Goal: Task Accomplishment & Management: Manage account settings

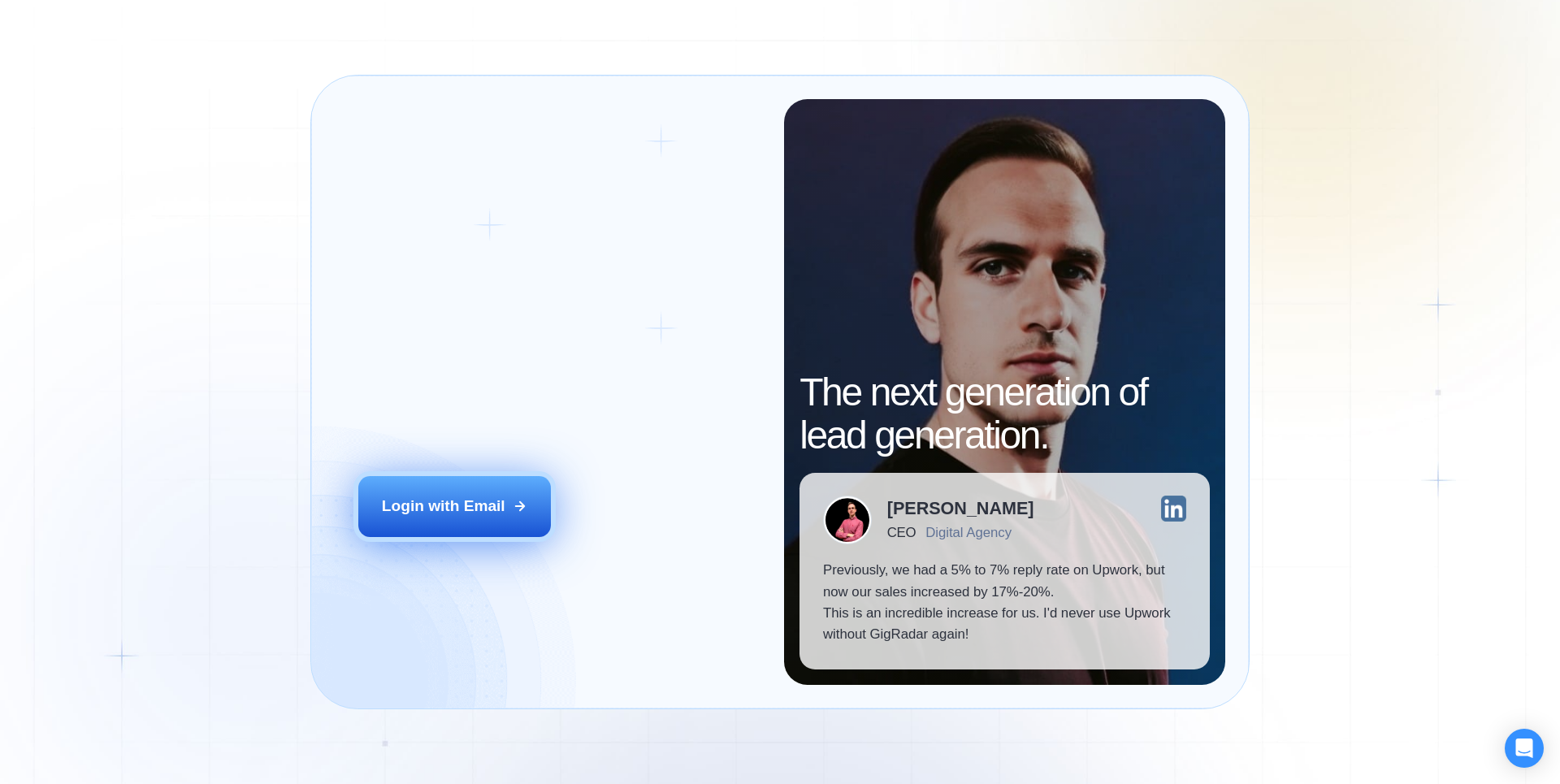
click at [478, 498] on div "Login with Email" at bounding box center [444, 505] width 124 height 21
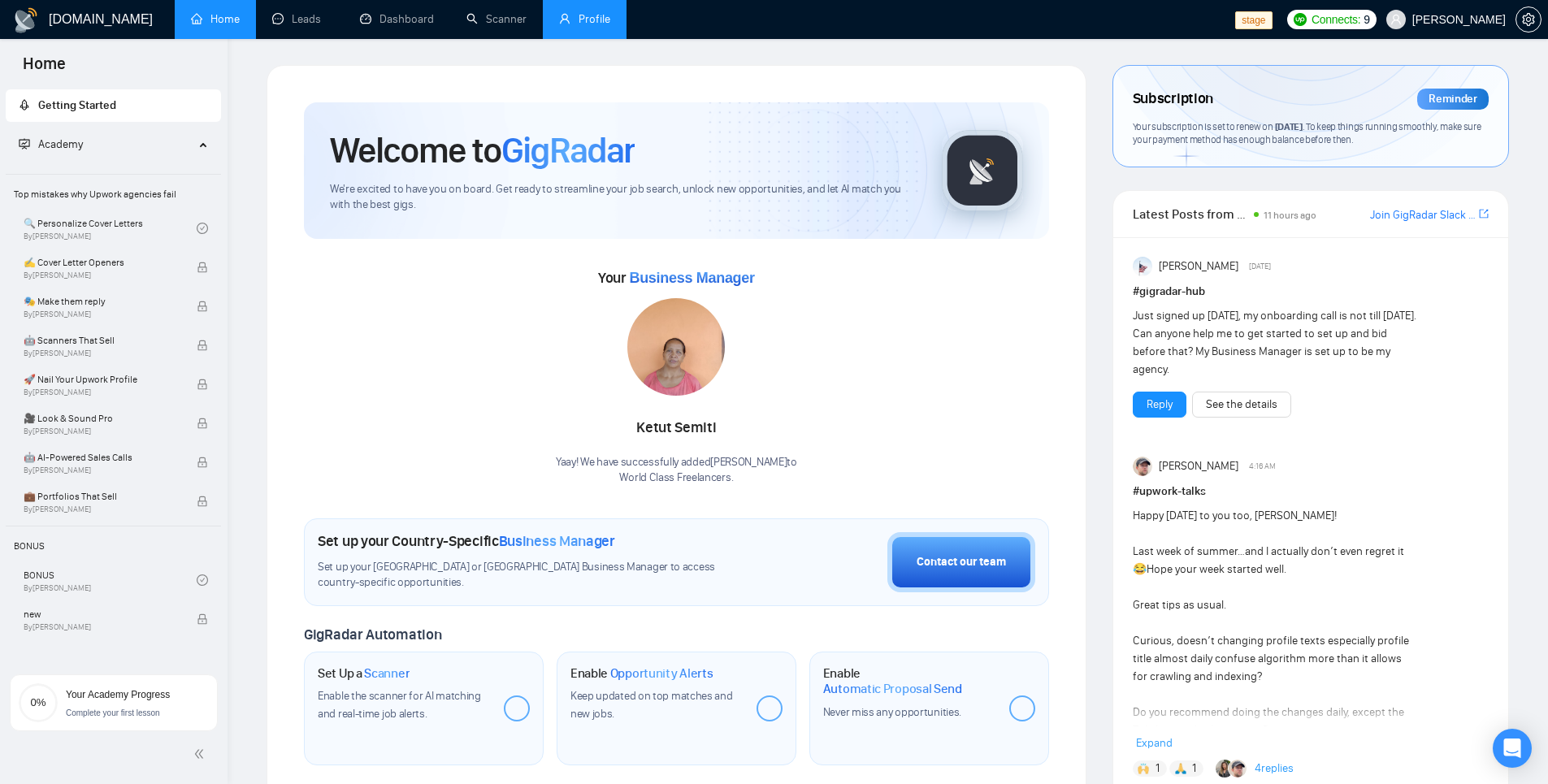
click at [606, 26] on link "Profile" at bounding box center [584, 19] width 51 height 14
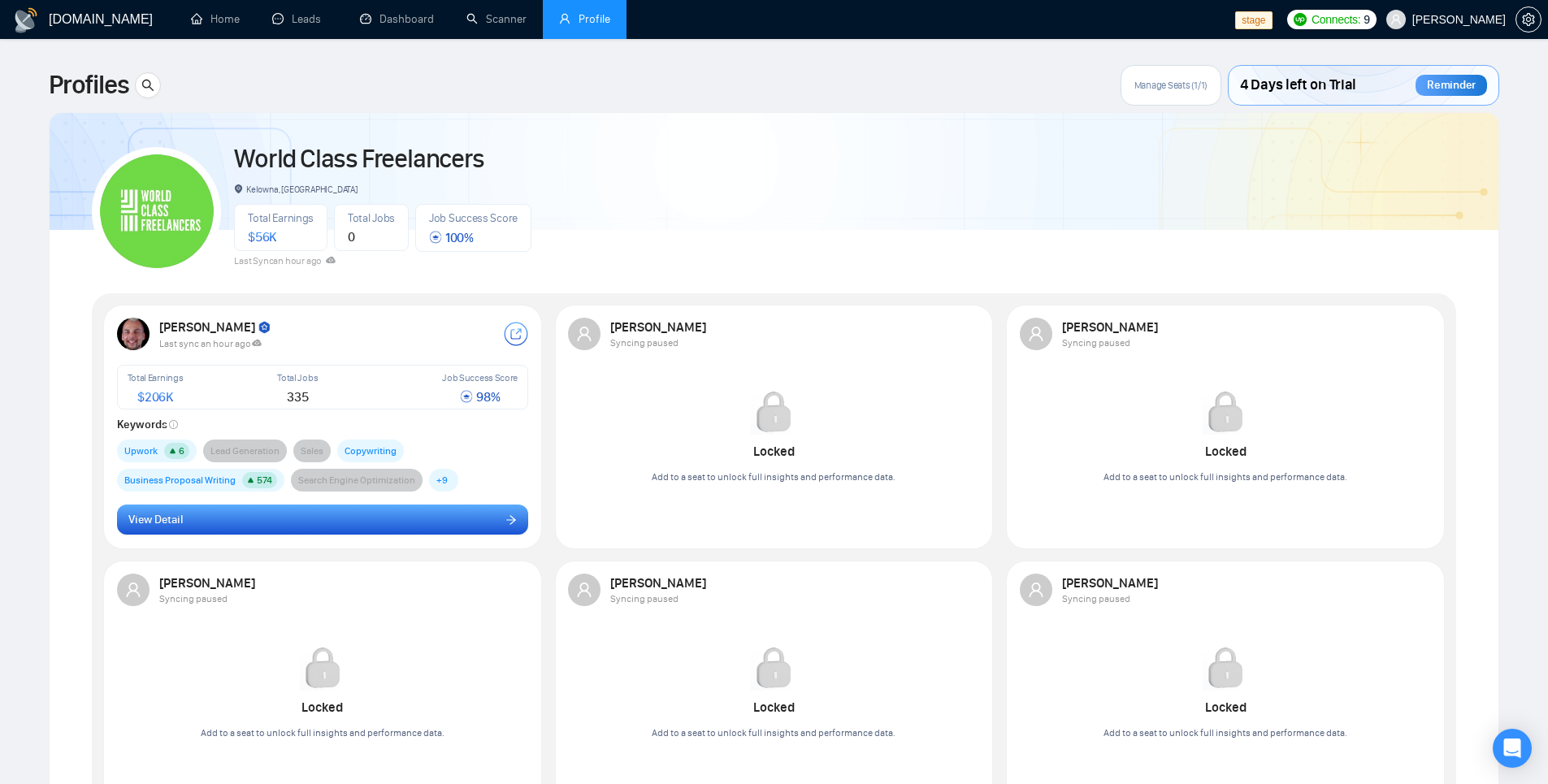
click at [508, 524] on icon "arrow-right" at bounding box center [510, 519] width 11 height 11
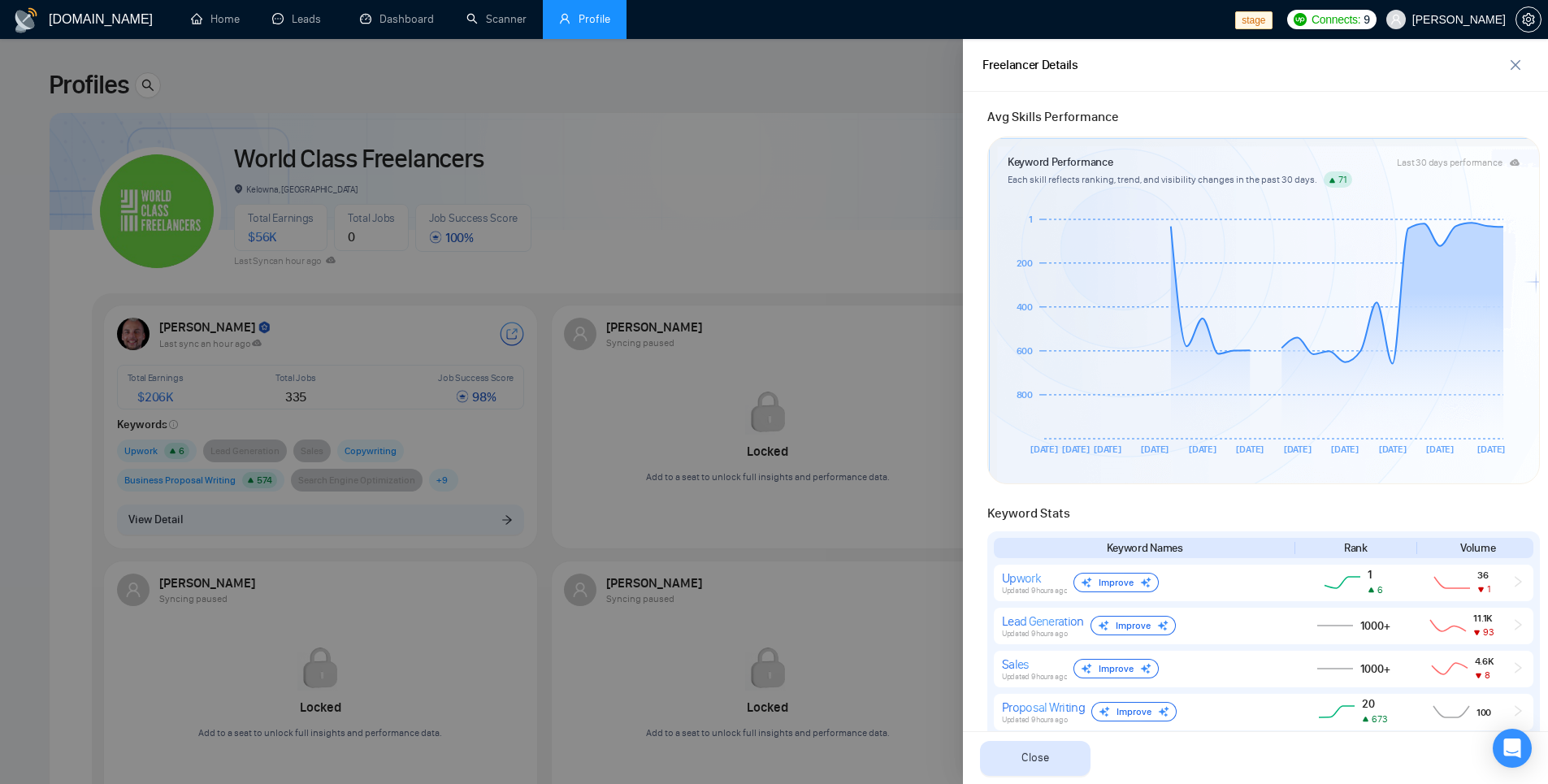
scroll to position [410, 0]
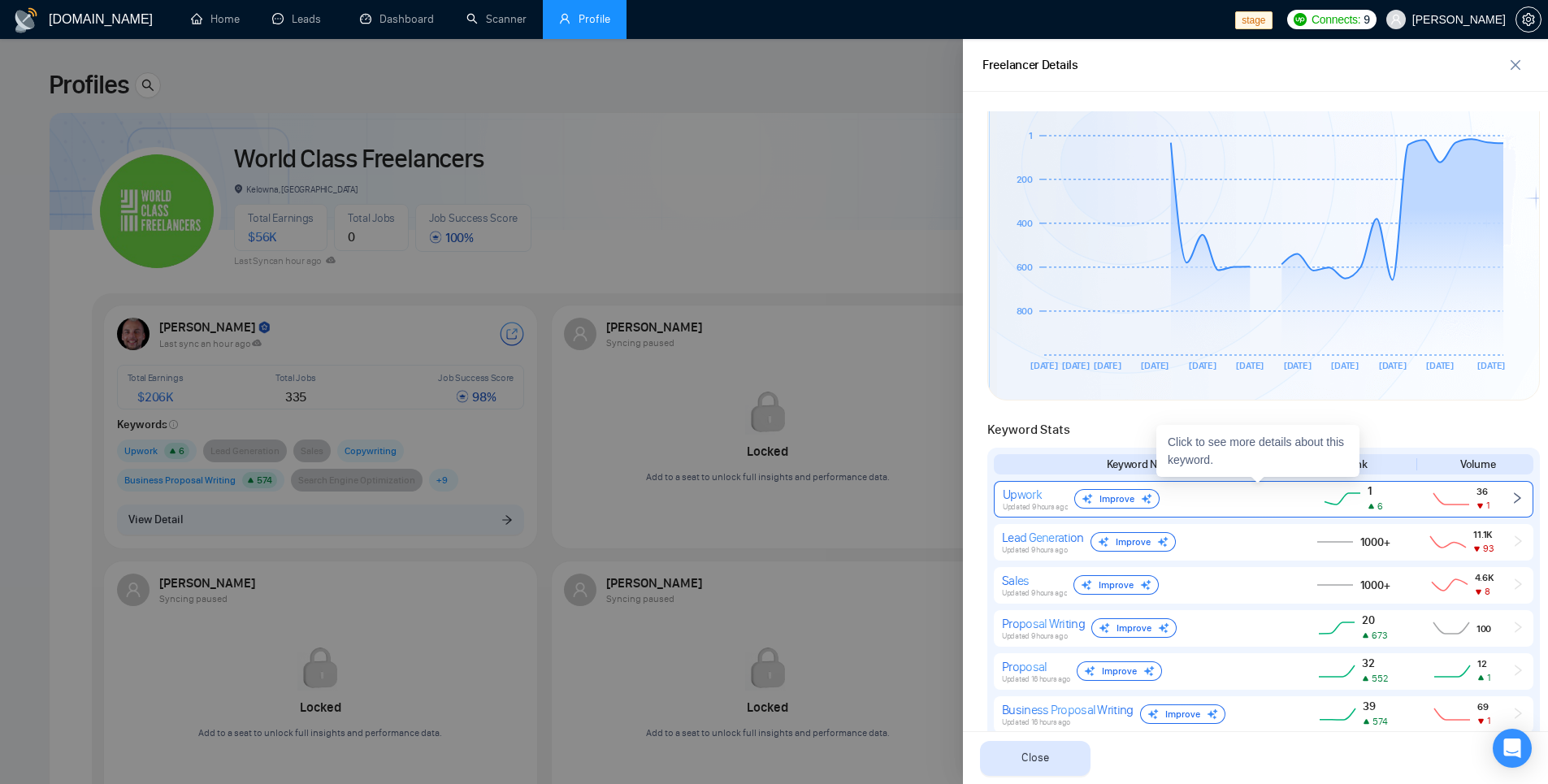
click at [1128, 499] on div "Improve" at bounding box center [1117, 499] width 86 height 20
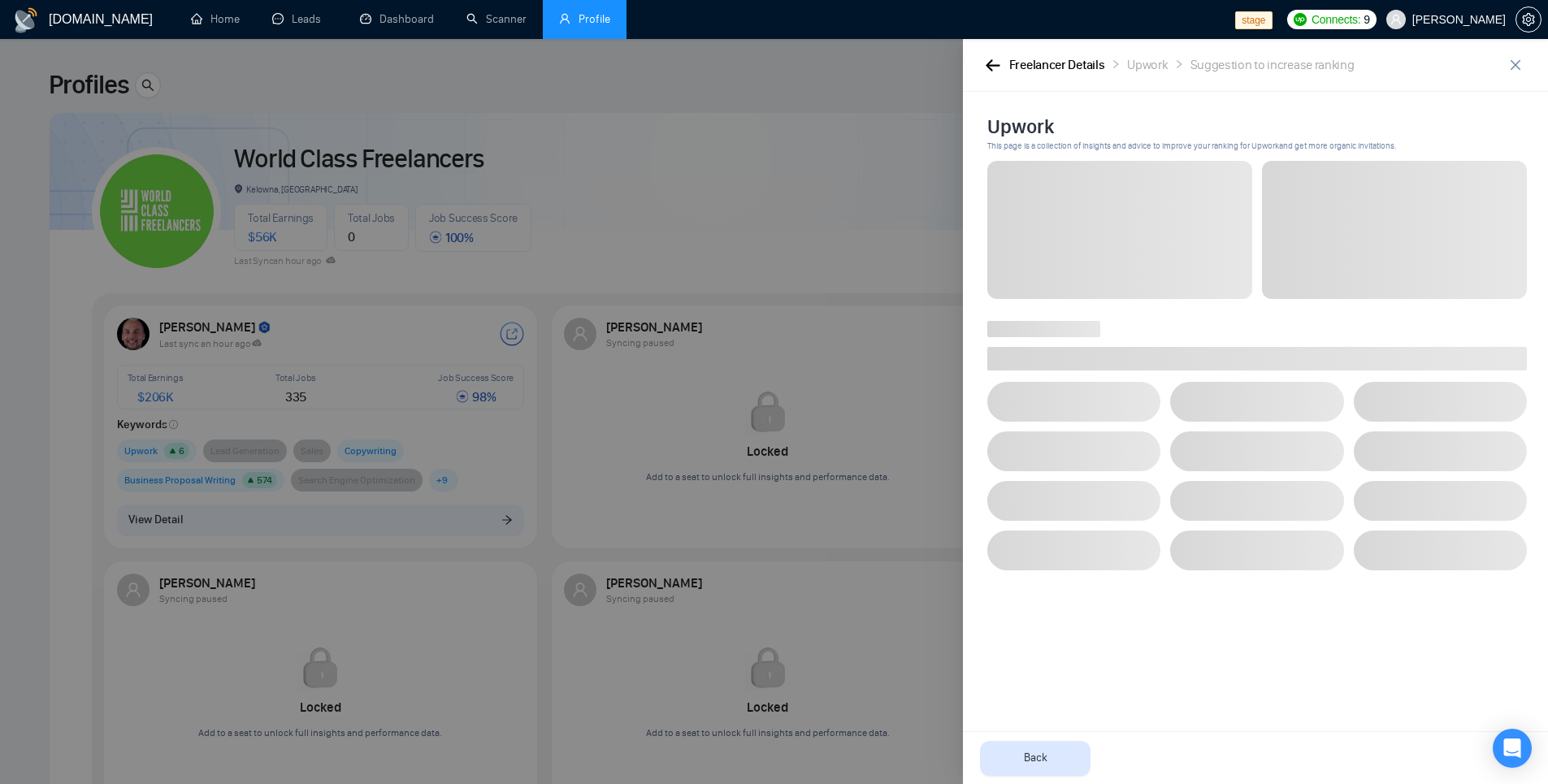
scroll to position [0, 0]
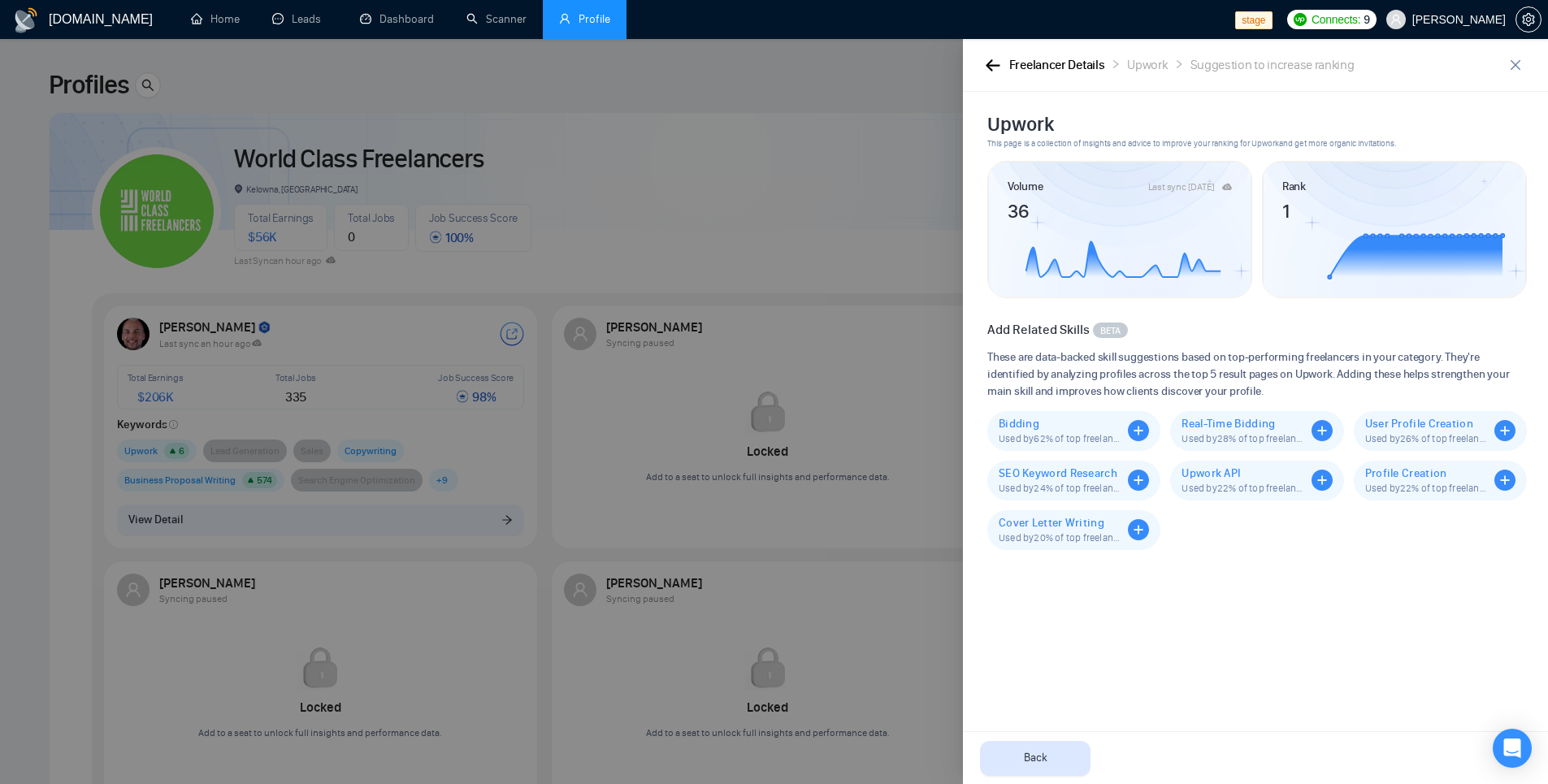
click at [1015, 64] on div "Freelancer Details" at bounding box center [1057, 65] width 96 height 20
